Goal: Task Accomplishment & Management: Manage account settings

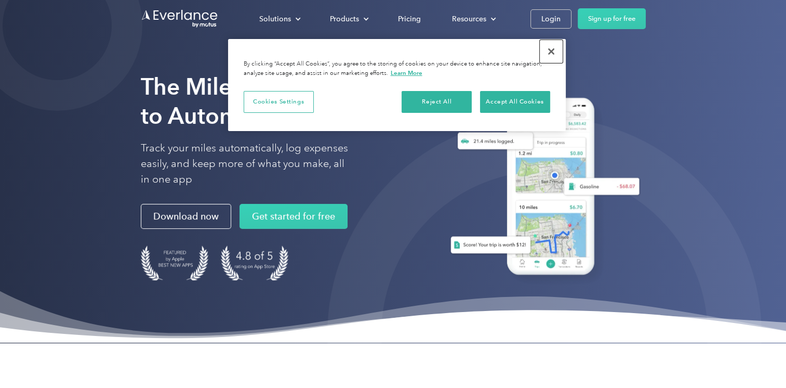
click at [552, 50] on button "Close" at bounding box center [551, 51] width 23 height 23
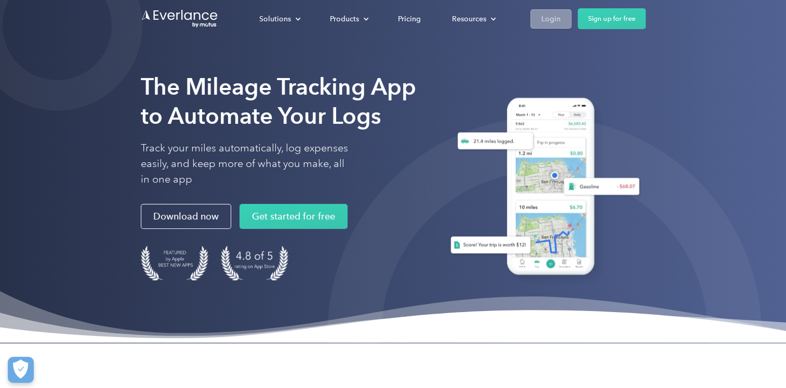
click at [552, 20] on div "Login" at bounding box center [551, 18] width 19 height 13
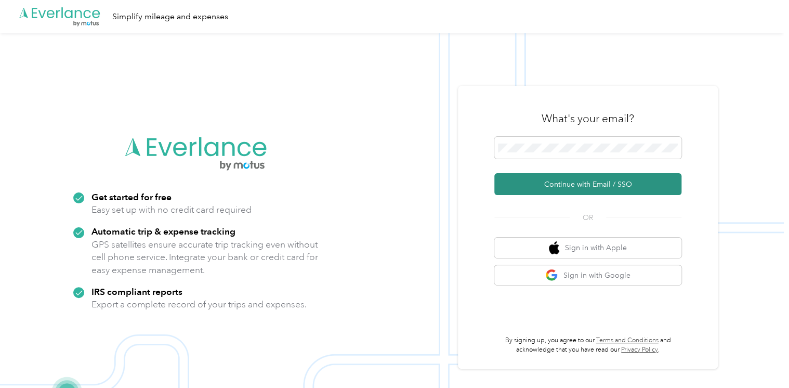
click at [583, 179] on button "Continue with Email / SSO" at bounding box center [587, 184] width 187 height 22
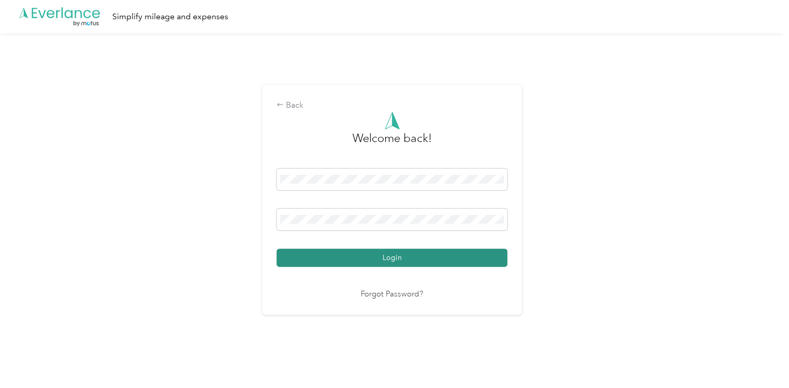
click at [405, 257] on button "Login" at bounding box center [391, 257] width 231 height 18
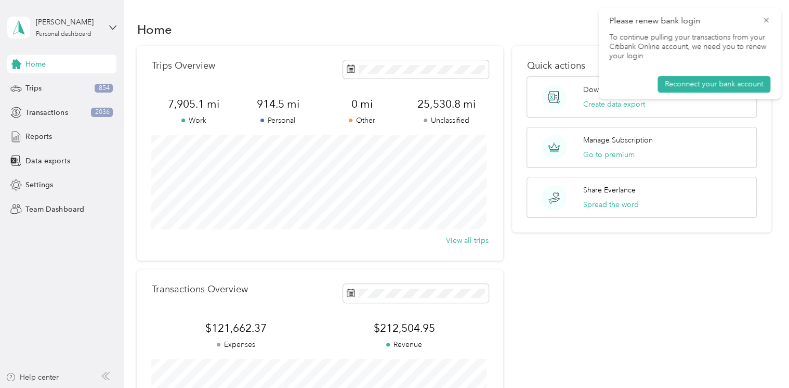
click at [83, 265] on aside "[PERSON_NAME] Personal dashboard Home Trips 854 Transactions 2036 Reports Data …" at bounding box center [62, 194] width 124 height 388
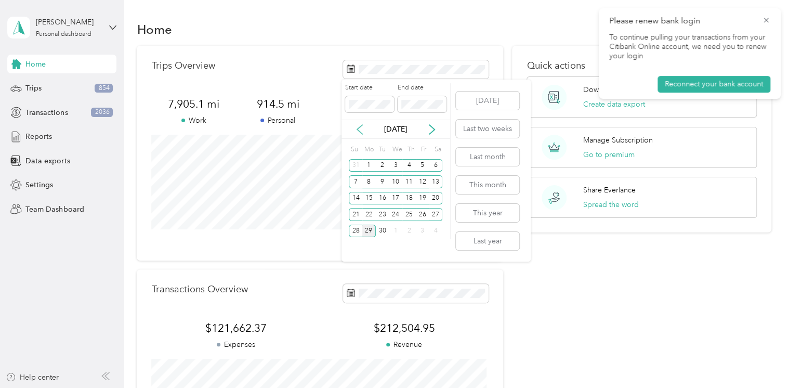
click at [359, 126] on icon at bounding box center [359, 129] width 10 height 10
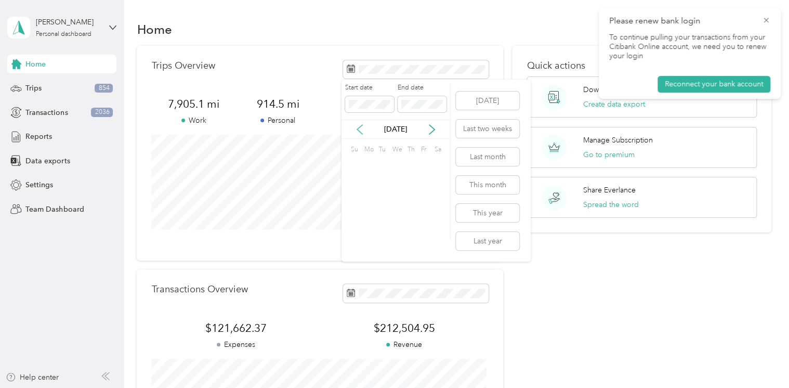
click at [359, 126] on icon at bounding box center [359, 129] width 10 height 10
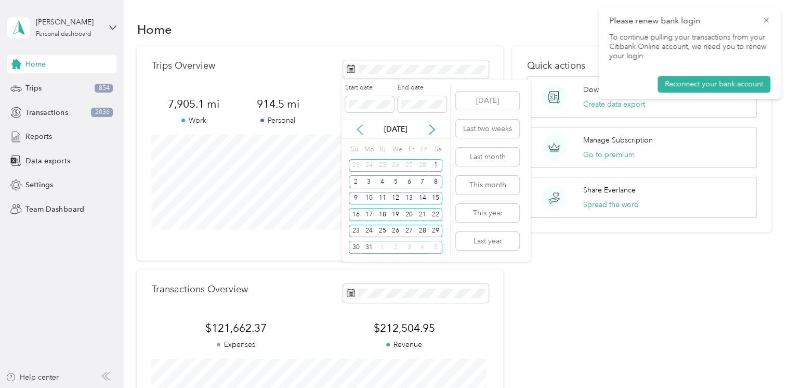
click at [359, 126] on icon at bounding box center [359, 129] width 10 height 10
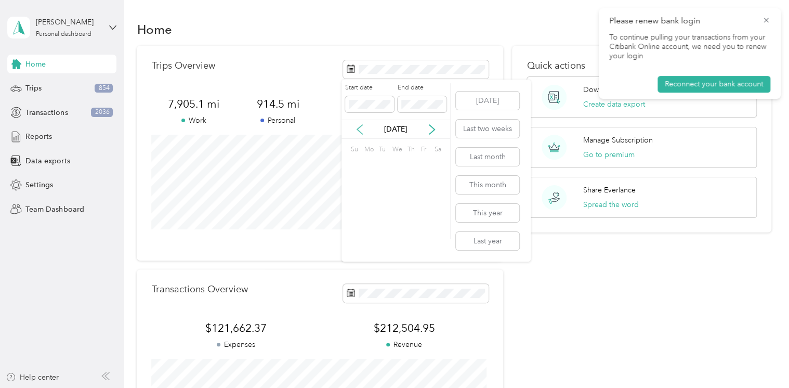
click at [359, 126] on icon at bounding box center [359, 129] width 10 height 10
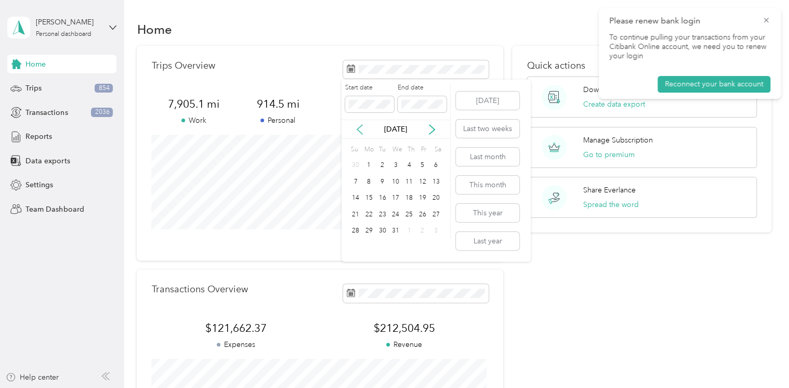
click at [359, 126] on icon at bounding box center [359, 129] width 10 height 10
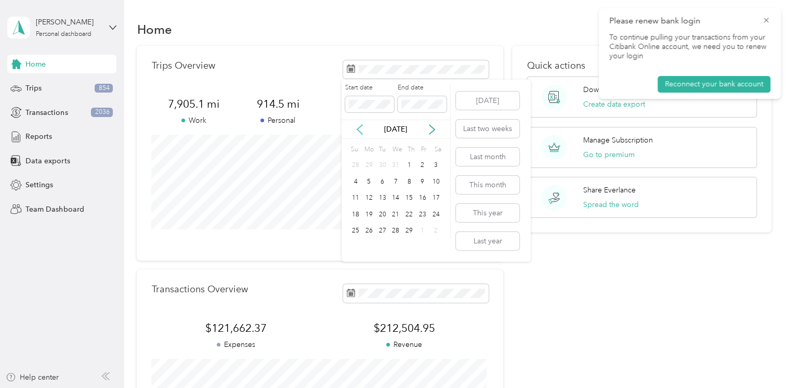
click at [359, 126] on icon at bounding box center [359, 129] width 10 height 10
click at [431, 127] on icon at bounding box center [431, 129] width 5 height 9
click at [360, 127] on icon at bounding box center [359, 129] width 10 height 10
click at [370, 165] on div "1" at bounding box center [369, 165] width 14 height 13
click at [404, 130] on p "[DATE]" at bounding box center [396, 129] width 44 height 11
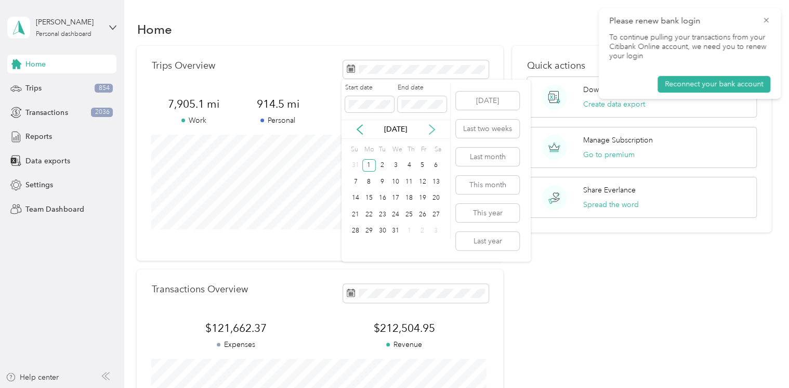
click at [432, 125] on icon at bounding box center [432, 129] width 10 height 10
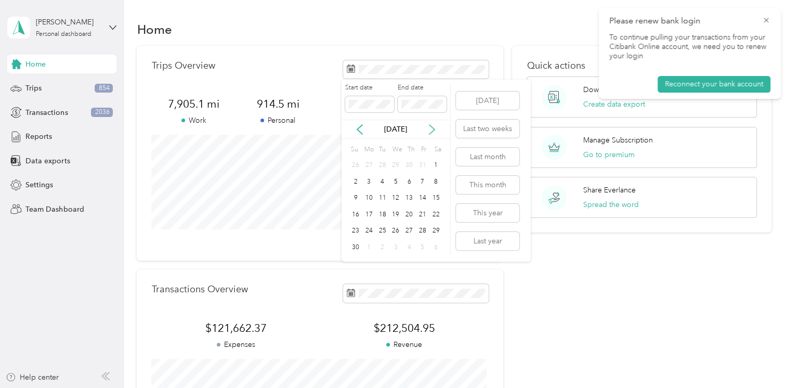
click at [432, 125] on icon at bounding box center [432, 129] width 10 height 10
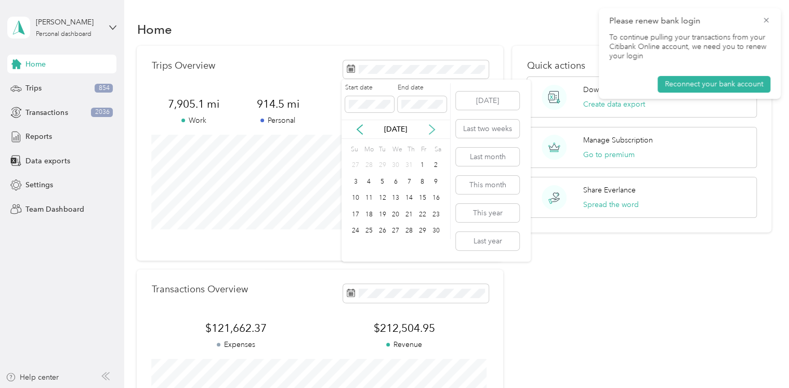
click at [432, 125] on icon at bounding box center [432, 129] width 10 height 10
click at [386, 227] on div "31" at bounding box center [383, 231] width 14 height 13
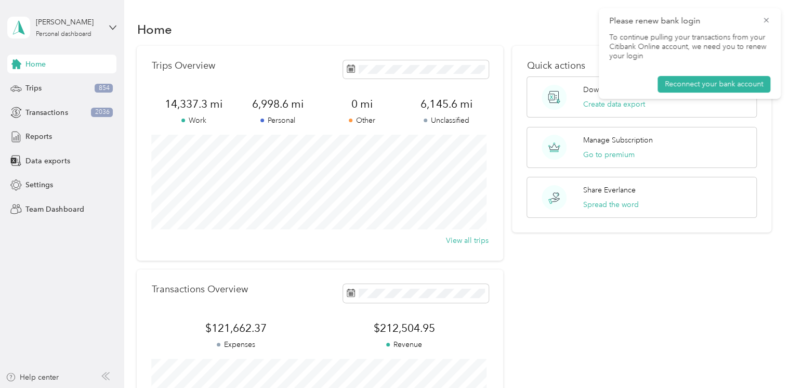
drag, startPoint x: 710, startPoint y: 7, endPoint x: 716, endPoint y: 7, distance: 5.7
click at [716, 7] on div "Home Trips Overview 14,337.3 mi Work 6,998.6 mi Personal 0 mi Other 6,145.6 mi …" at bounding box center [454, 259] width 660 height 519
click at [765, 22] on icon at bounding box center [766, 20] width 8 height 9
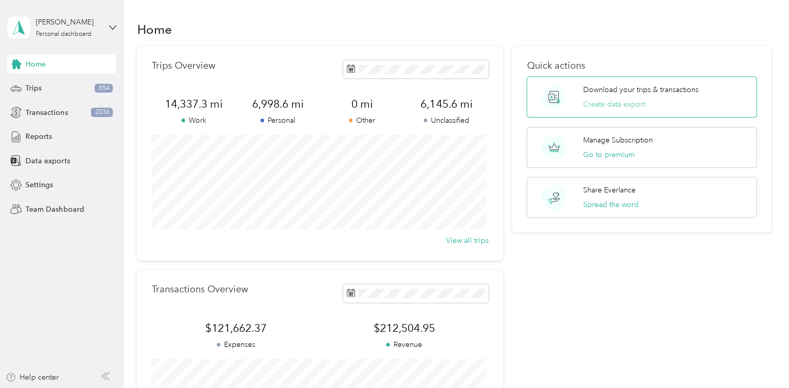
click at [622, 103] on button "Create data export" at bounding box center [614, 104] width 62 height 11
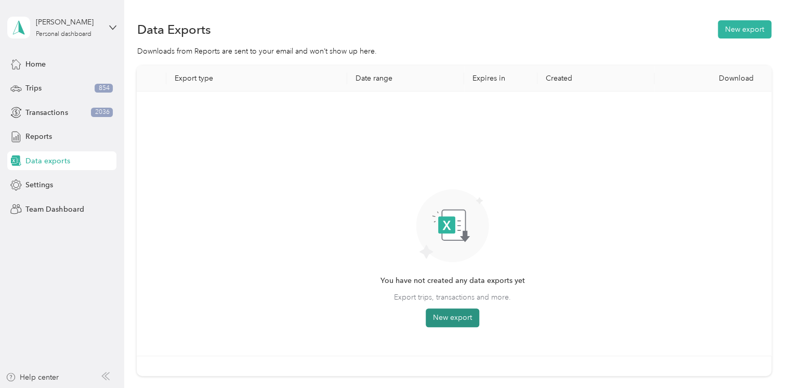
click at [455, 319] on button "New export" at bounding box center [453, 317] width 54 height 19
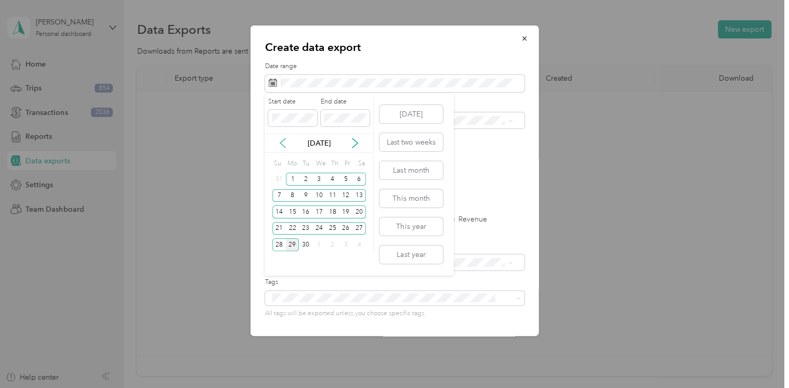
click at [284, 142] on icon at bounding box center [283, 143] width 10 height 10
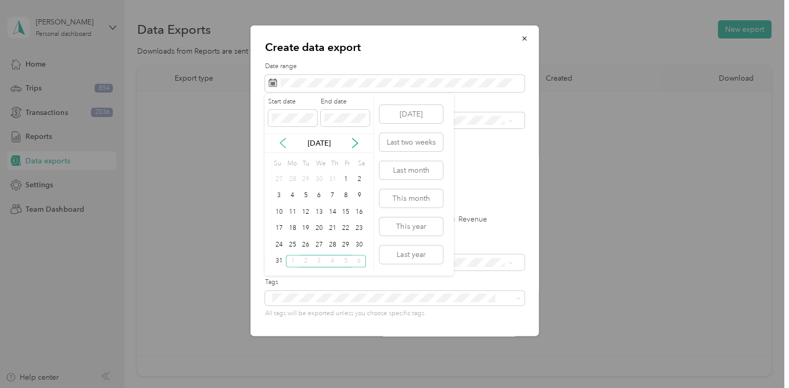
click at [284, 142] on icon at bounding box center [283, 143] width 10 height 10
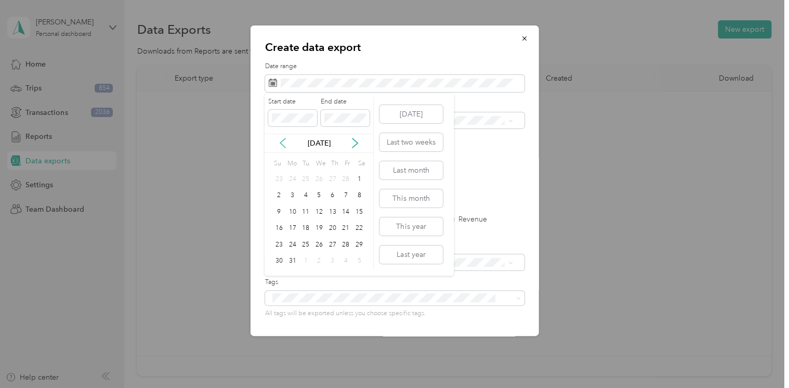
click at [284, 142] on icon at bounding box center [283, 143] width 10 height 10
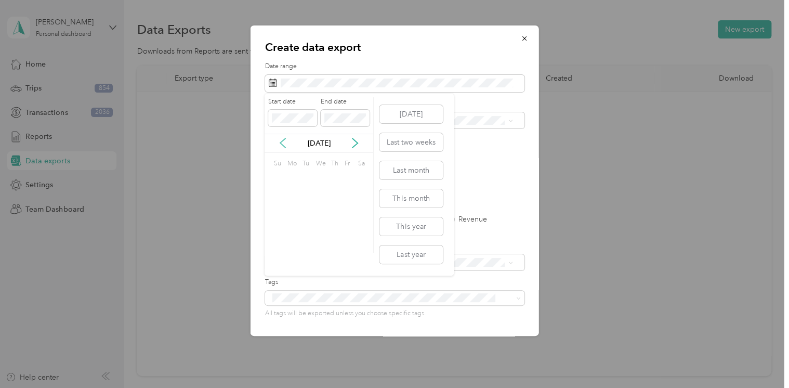
click at [284, 142] on icon at bounding box center [283, 143] width 10 height 10
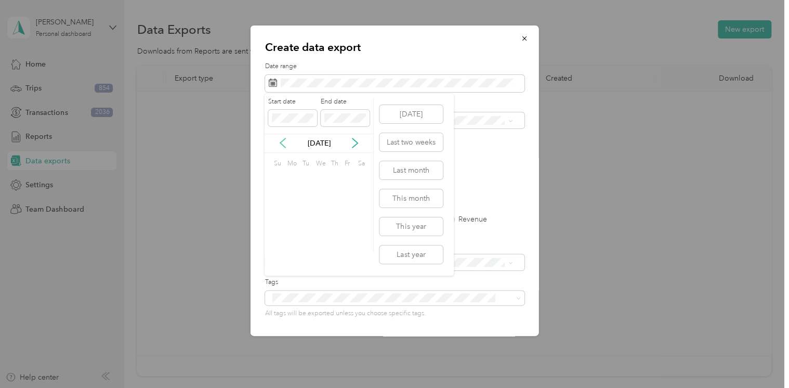
click at [284, 142] on icon at bounding box center [283, 143] width 10 height 10
click at [295, 174] on div "1" at bounding box center [293, 179] width 14 height 13
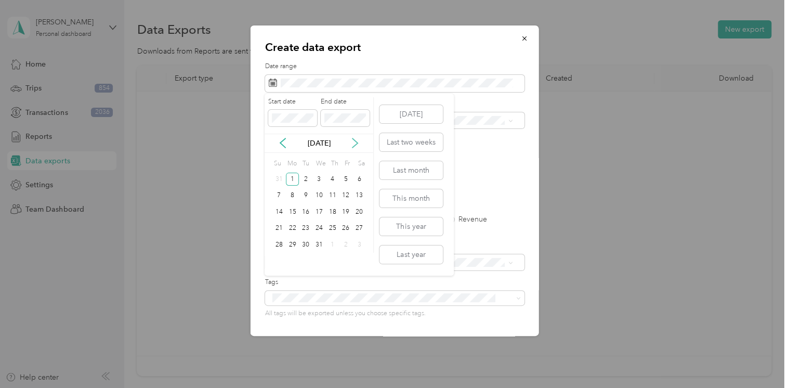
click at [355, 140] on icon at bounding box center [354, 142] width 5 height 9
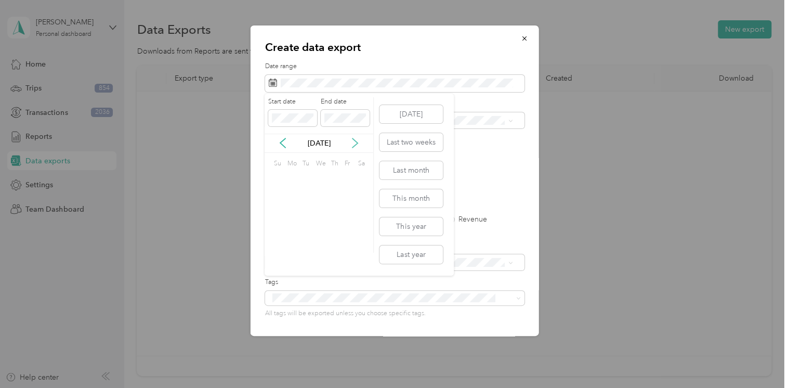
click at [355, 140] on icon at bounding box center [354, 142] width 5 height 9
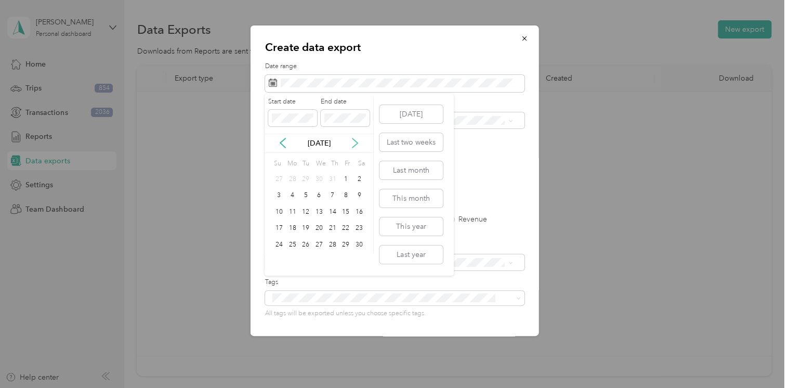
click at [355, 140] on icon at bounding box center [354, 142] width 5 height 9
click at [308, 242] on div "31" at bounding box center [306, 244] width 14 height 13
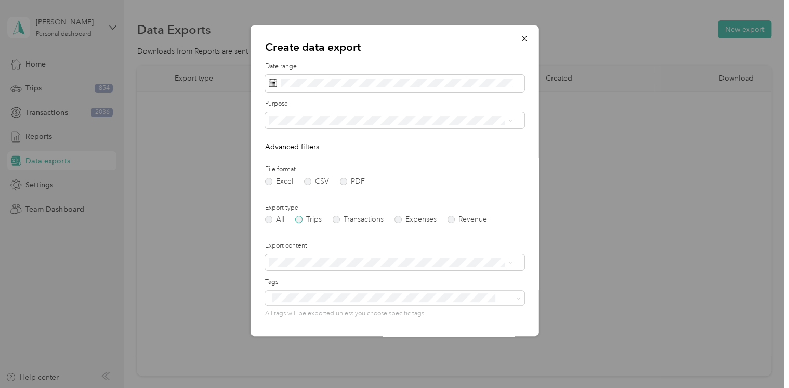
click at [302, 219] on label "Trips" at bounding box center [308, 219] width 27 height 7
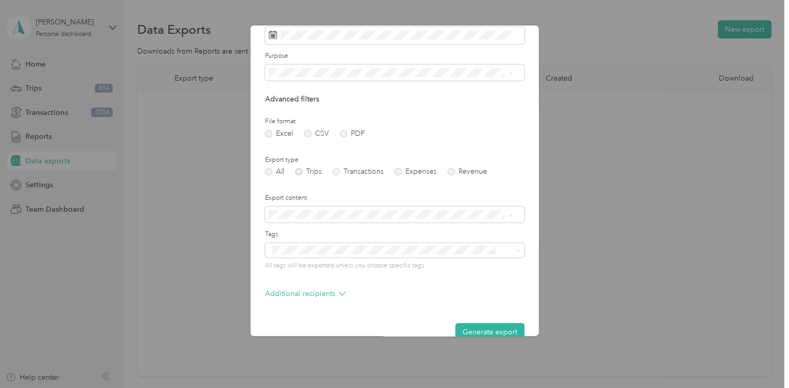
scroll to position [67, 0]
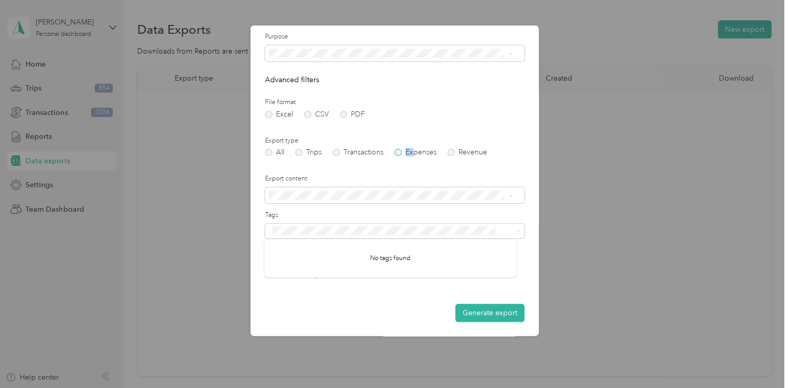
drag, startPoint x: 399, startPoint y: 153, endPoint x: 415, endPoint y: 153, distance: 15.6
click at [415, 153] on label "Expenses" at bounding box center [415, 152] width 42 height 7
drag, startPoint x: 415, startPoint y: 153, endPoint x: 397, endPoint y: 153, distance: 17.7
click at [397, 153] on label "Expenses" at bounding box center [415, 152] width 42 height 7
click at [510, 55] on icon at bounding box center [510, 53] width 5 height 5
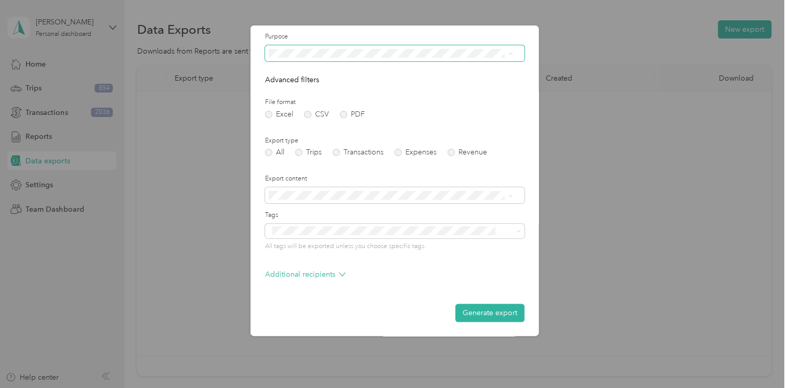
click at [344, 85] on div "Work" at bounding box center [390, 89] width 237 height 11
click at [506, 56] on span at bounding box center [508, 53] width 8 height 7
click at [509, 54] on icon at bounding box center [510, 53] width 5 height 5
click at [320, 121] on div "Direct Sales" at bounding box center [390, 123] width 237 height 11
click at [430, 90] on div "Work" at bounding box center [390, 89] width 237 height 11
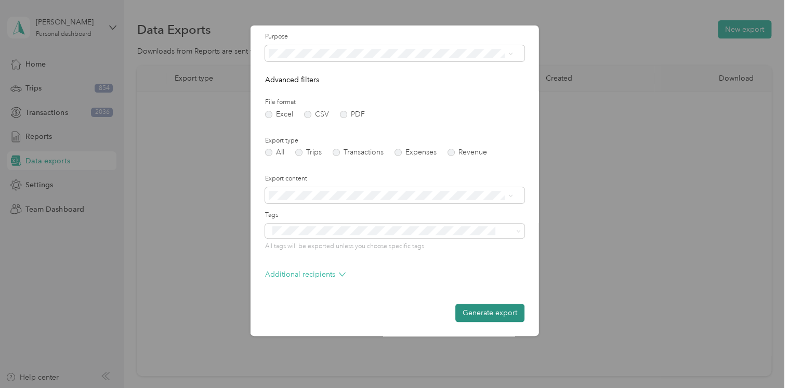
click at [478, 308] on button "Generate export" at bounding box center [489, 313] width 69 height 18
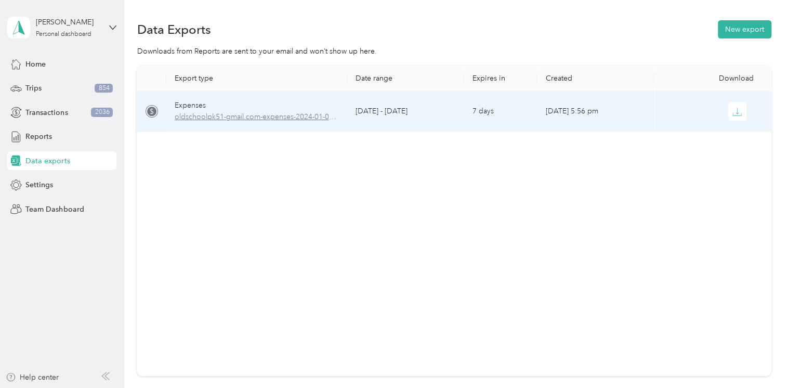
click at [216, 112] on span "oldschoolpk51-gmail.com-expenses-2024-01-01-2024-12-31.xlsx" at bounding box center [257, 116] width 165 height 11
click at [195, 108] on div "Expenses" at bounding box center [257, 105] width 165 height 11
click at [736, 113] on icon "button" at bounding box center [737, 111] width 3 height 6
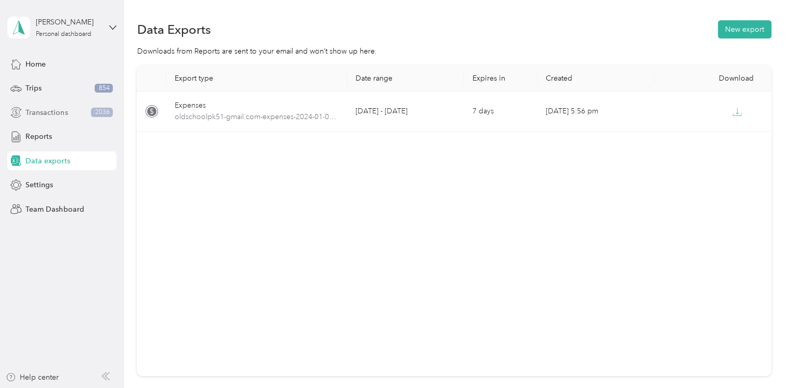
click at [57, 112] on span "Transactions" at bounding box center [46, 112] width 42 height 11
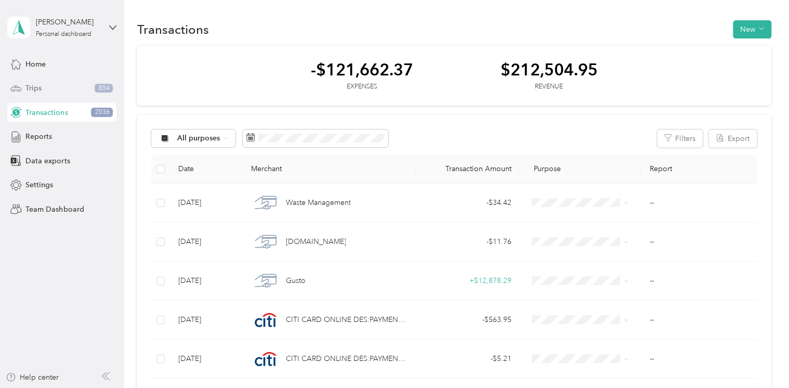
click at [55, 91] on div "Trips 854" at bounding box center [61, 88] width 109 height 19
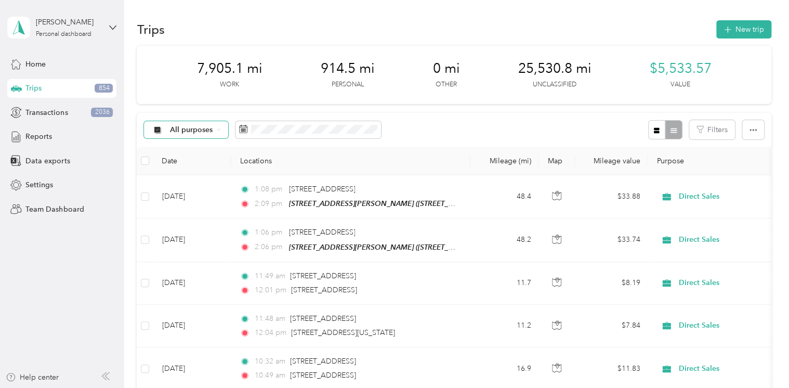
click at [220, 129] on icon at bounding box center [219, 129] width 4 height 4
click at [185, 182] on span "Work" at bounding box center [195, 183] width 50 height 11
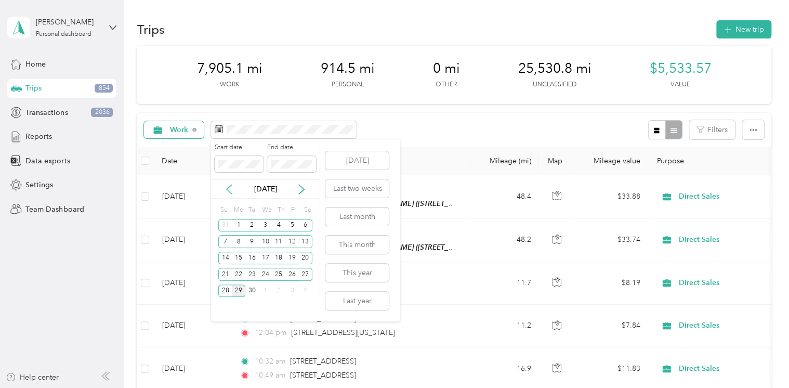
click at [228, 187] on icon at bounding box center [229, 189] width 5 height 9
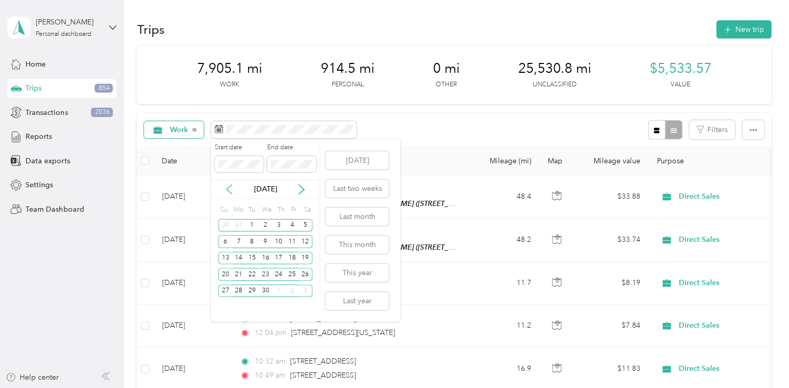
click at [228, 187] on icon at bounding box center [229, 189] width 5 height 9
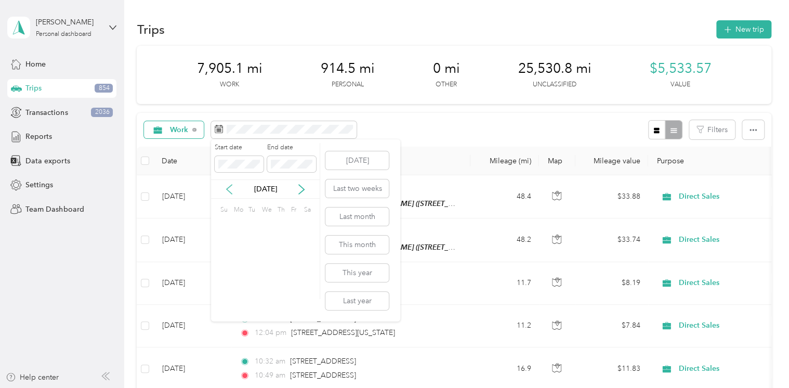
click at [228, 187] on icon at bounding box center [229, 189] width 5 height 9
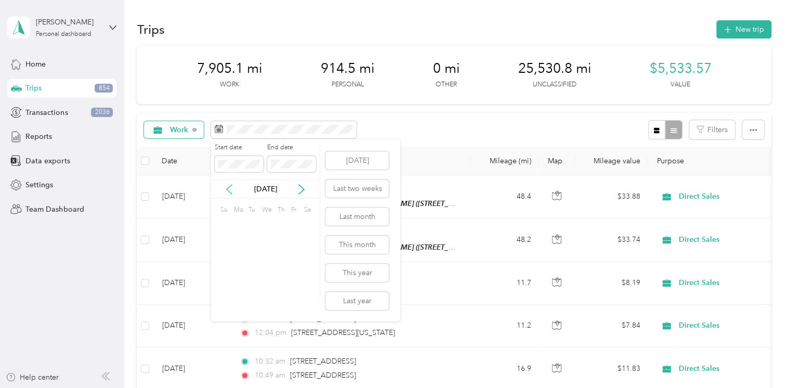
click at [228, 187] on icon at bounding box center [229, 189] width 5 height 9
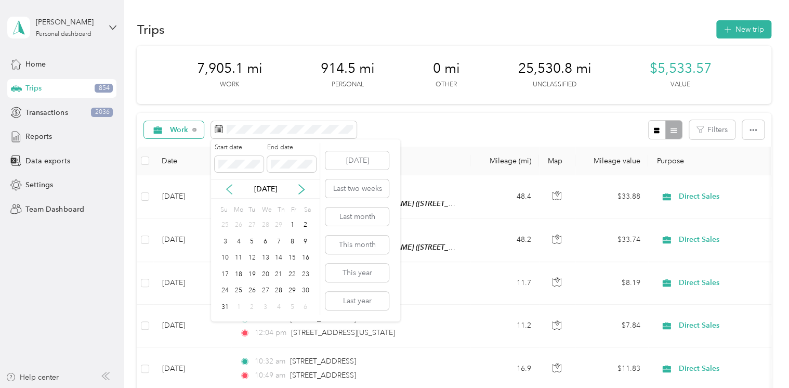
click at [228, 187] on icon at bounding box center [229, 189] width 5 height 9
click at [241, 221] on div "1" at bounding box center [239, 225] width 14 height 13
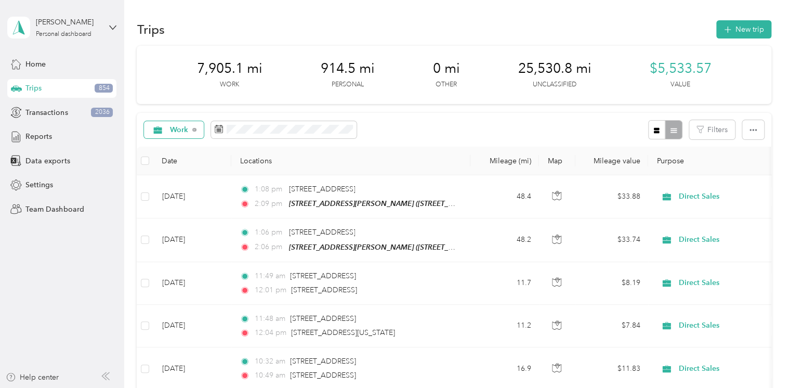
click at [439, 124] on div "Work Filters" at bounding box center [454, 130] width 634 height 34
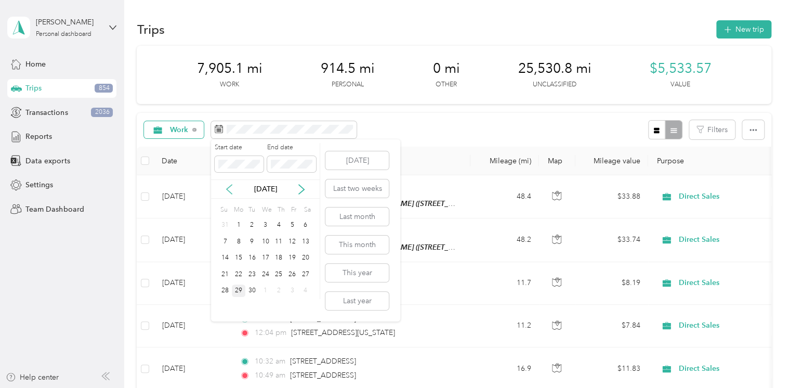
click at [228, 190] on icon at bounding box center [229, 189] width 5 height 9
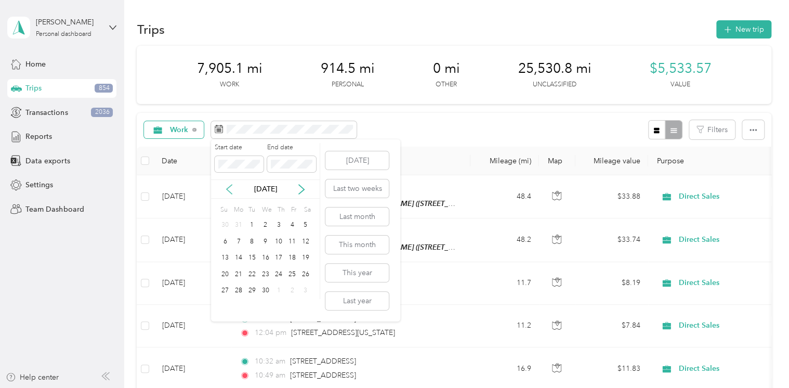
click at [228, 190] on icon at bounding box center [229, 189] width 5 height 9
click at [254, 289] on div "31" at bounding box center [252, 290] width 14 height 13
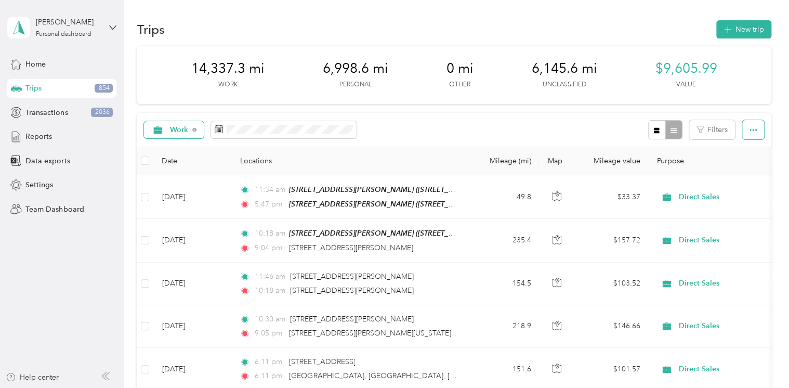
click at [749, 128] on icon "button" at bounding box center [752, 129] width 7 height 7
click at [735, 169] on span "Export" at bounding box center [736, 167] width 22 height 9
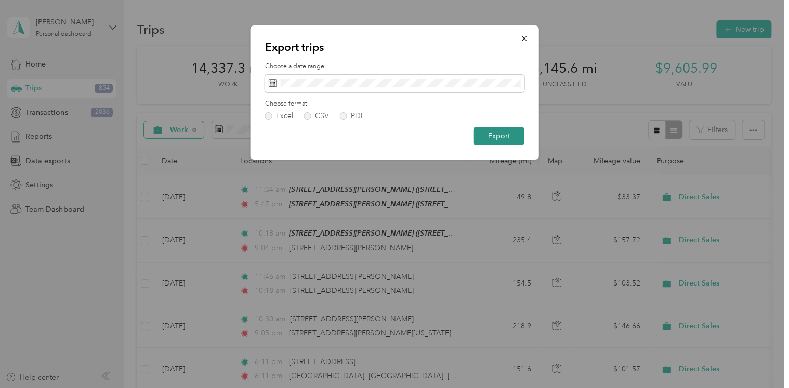
click at [502, 138] on button "Export" at bounding box center [498, 136] width 51 height 18
